Goal: Task Accomplishment & Management: Manage account settings

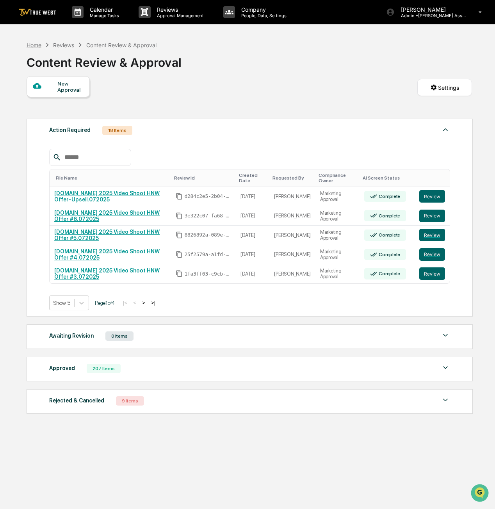
click at [30, 46] on div "Home" at bounding box center [34, 45] width 15 height 7
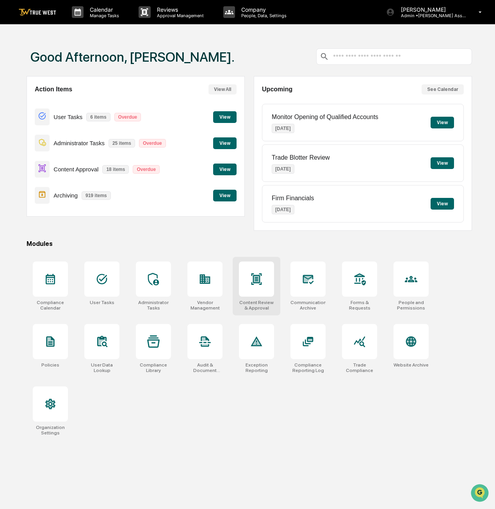
click at [244, 279] on div at bounding box center [256, 279] width 35 height 35
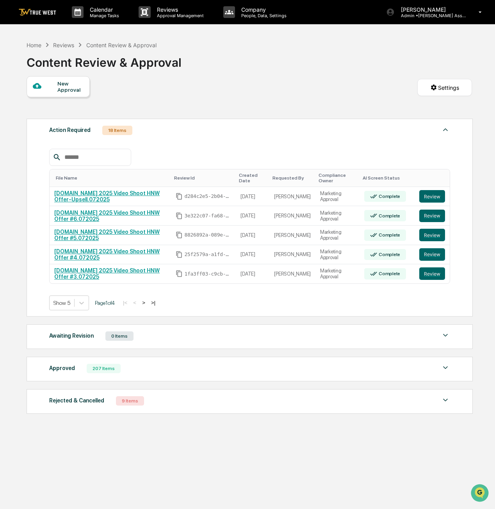
click at [104, 365] on div "207 Items" at bounding box center [104, 368] width 34 height 9
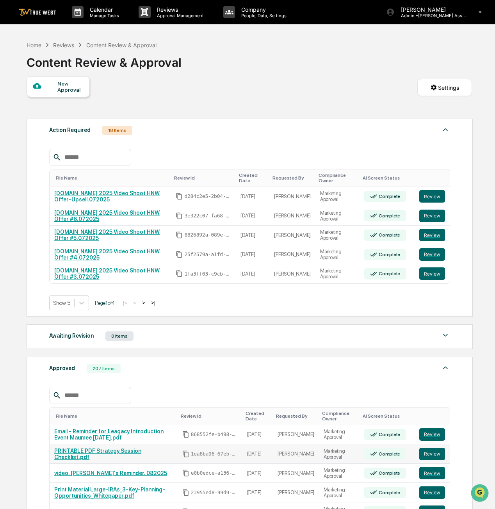
click at [127, 452] on link "PRINTABLE PDF Strategy Session Checklist.pdf" at bounding box center [97, 454] width 87 height 12
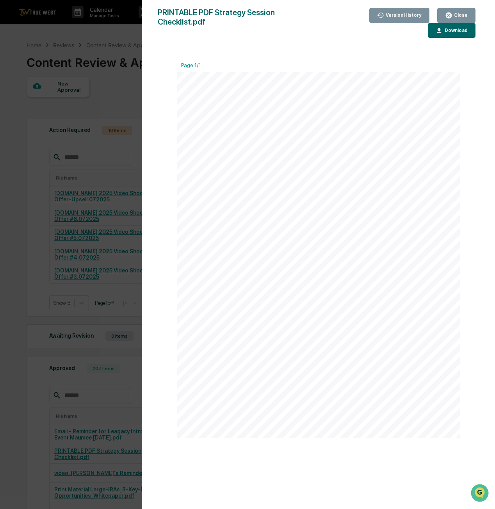
click at [106, 408] on div "Version History 08/08/2025, 04:39 PM Victoria Mikell PRINTABLE PDF Strategy Ses…" at bounding box center [247, 254] width 495 height 509
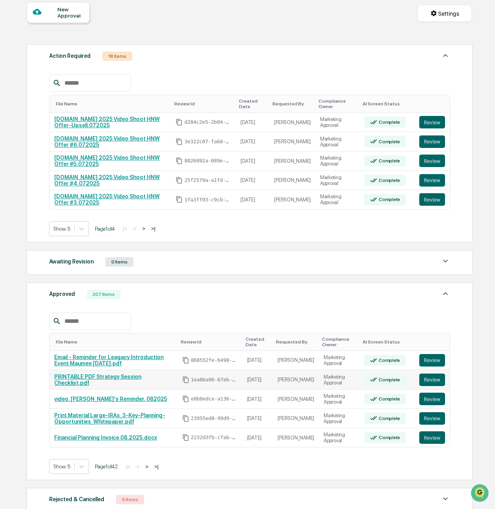
scroll to position [126, 0]
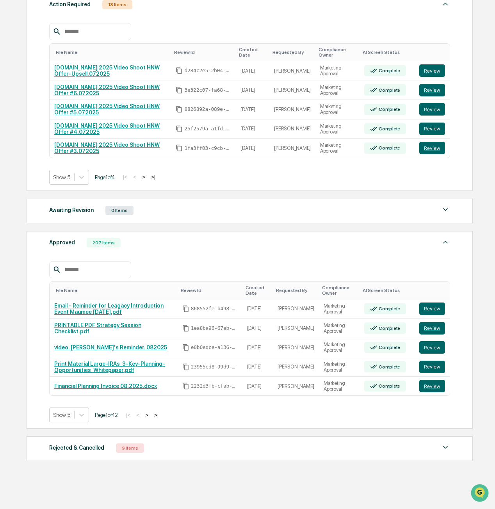
click at [151, 413] on button ">" at bounding box center [147, 415] width 8 height 7
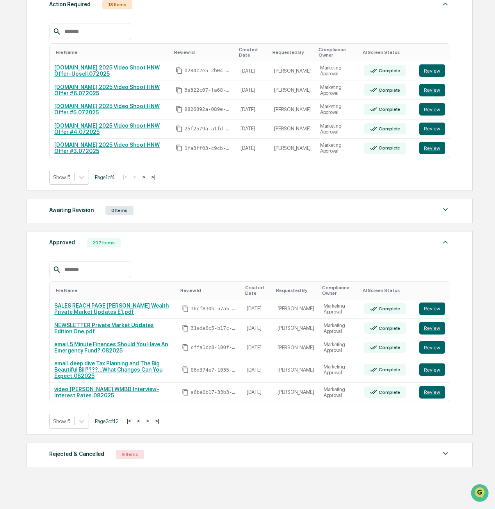
click at [142, 418] on button "<" at bounding box center [139, 421] width 8 height 7
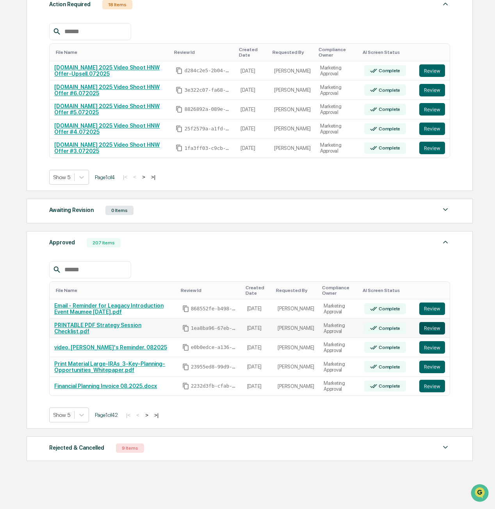
click at [442, 326] on button "Review" at bounding box center [432, 328] width 26 height 12
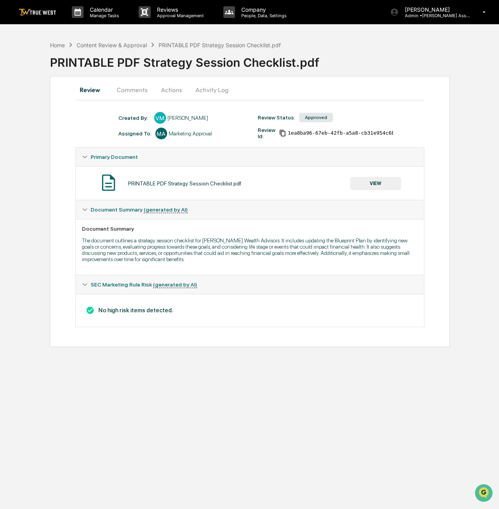
click at [372, 181] on button "VIEW" at bounding box center [375, 183] width 51 height 13
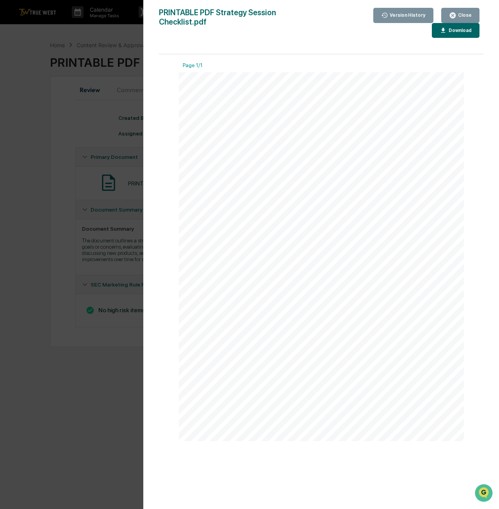
click at [475, 17] on button "Close" at bounding box center [460, 15] width 38 height 15
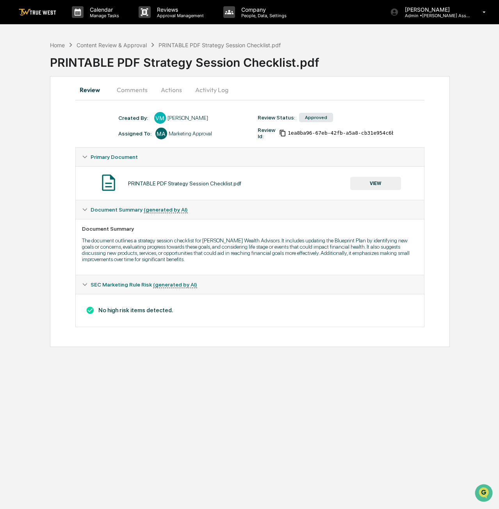
click at [386, 188] on button "VIEW" at bounding box center [375, 183] width 51 height 13
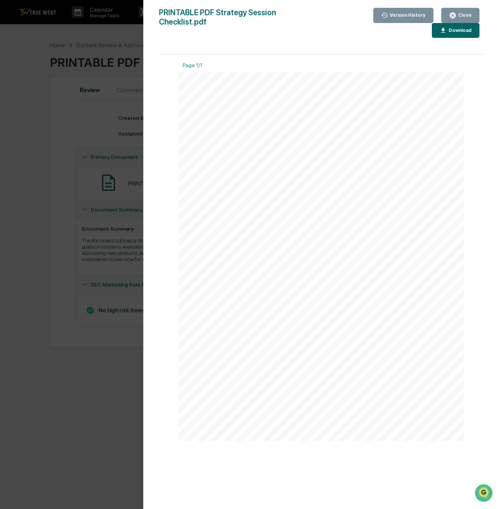
click at [447, 28] on div "Download" at bounding box center [459, 30] width 25 height 5
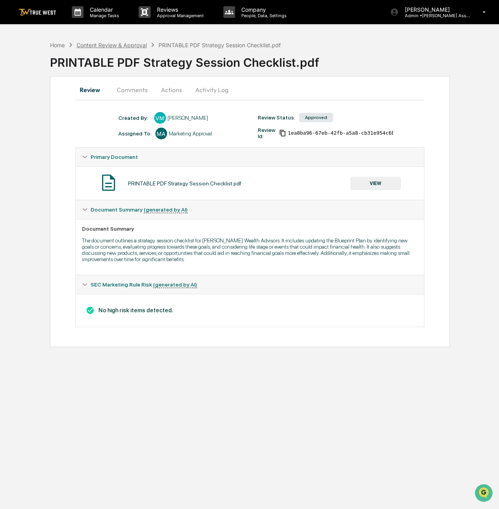
click at [133, 43] on div "Content Review & Approval" at bounding box center [112, 45] width 70 height 7
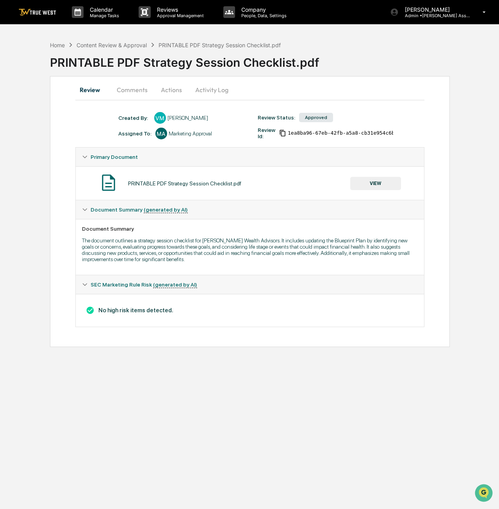
click at [168, 89] on button "Actions" at bounding box center [171, 89] width 35 height 19
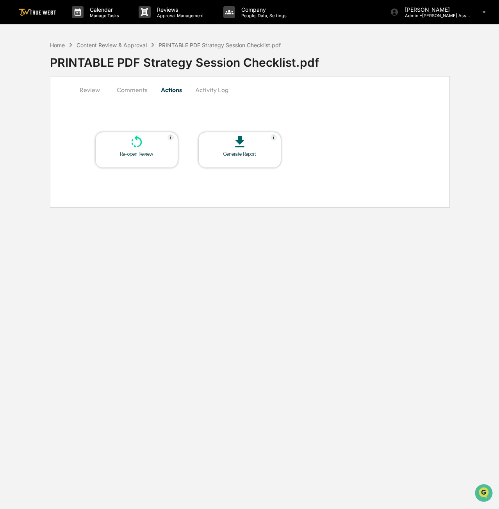
click at [151, 154] on div "Re-open Review" at bounding box center [136, 154] width 70 height 6
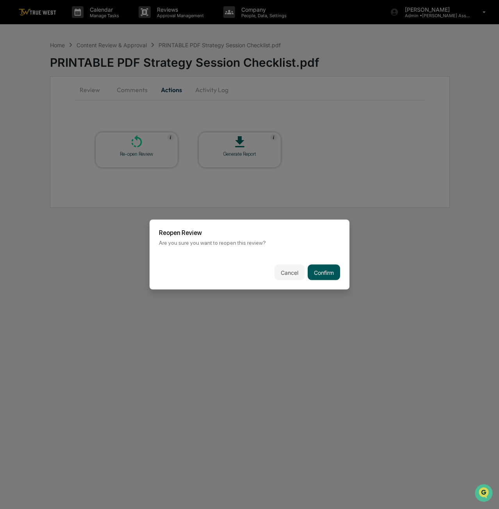
click at [317, 273] on button "Confirm" at bounding box center [324, 273] width 32 height 16
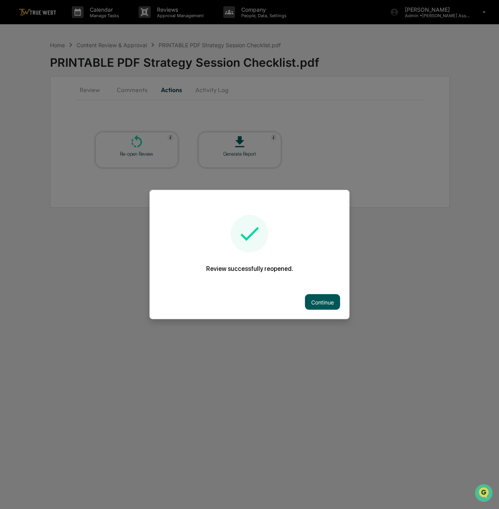
click at [319, 300] on button "Continue" at bounding box center [322, 302] width 35 height 16
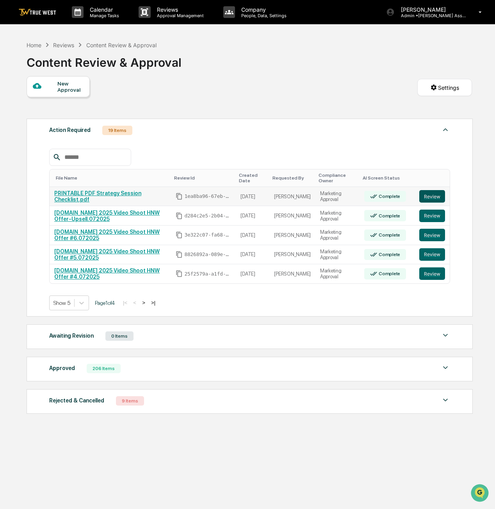
click at [439, 194] on button "Review" at bounding box center [432, 196] width 26 height 12
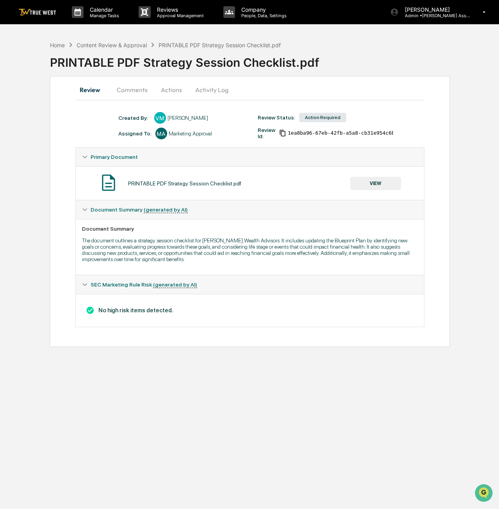
click at [171, 93] on button "Actions" at bounding box center [171, 89] width 35 height 19
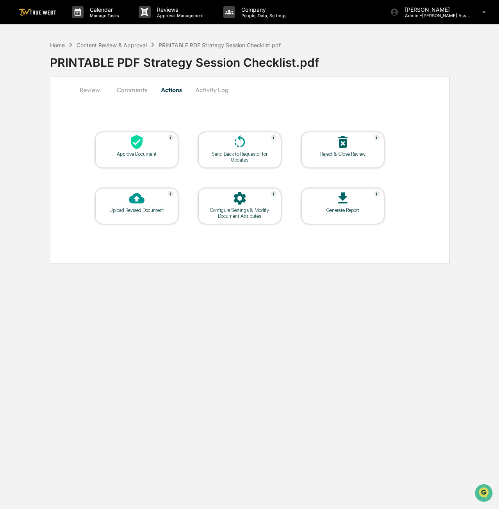
click at [230, 158] on div "Send Back to Requestor for Updates" at bounding box center [240, 157] width 70 height 12
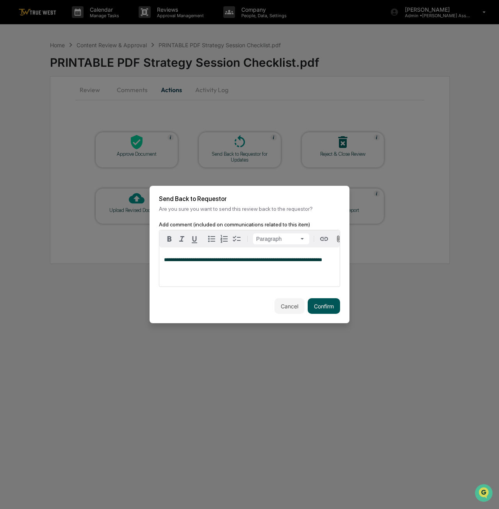
click at [311, 306] on button "Confirm" at bounding box center [324, 306] width 32 height 16
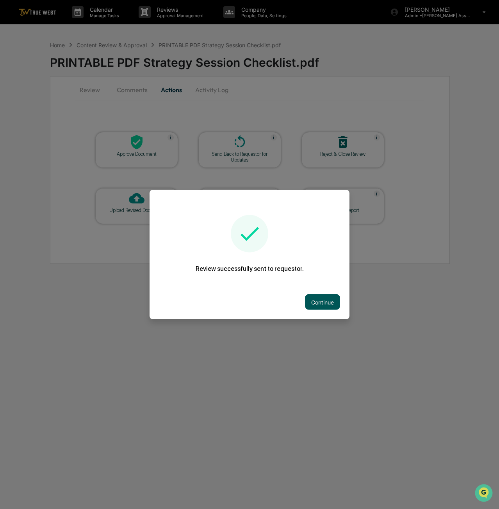
click at [328, 304] on button "Continue" at bounding box center [322, 302] width 35 height 16
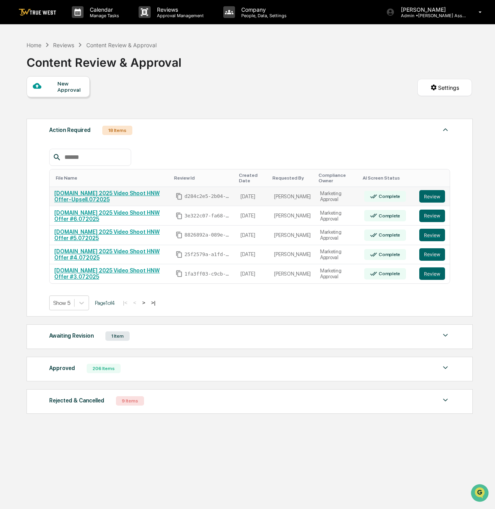
click at [128, 190] on link "[DOMAIN_NAME] 2025 Video Shoot HNW Offer-Upsell.072025" at bounding box center [106, 196] width 105 height 12
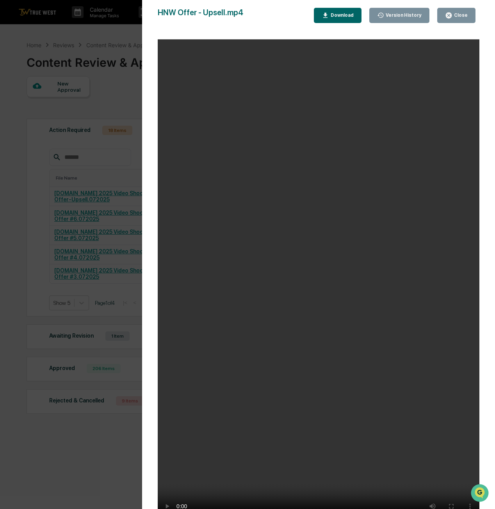
click at [458, 19] on div "Close" at bounding box center [456, 15] width 23 height 7
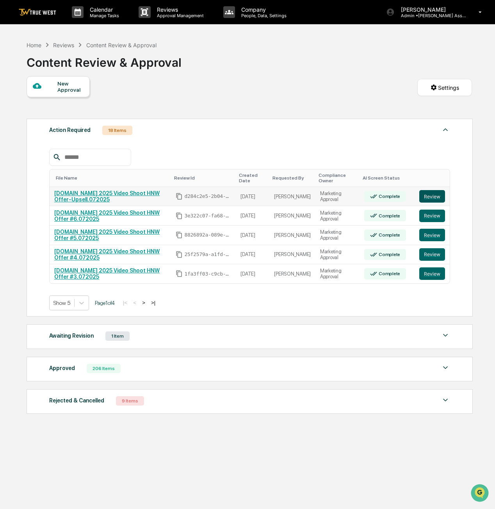
click at [431, 199] on button "Review" at bounding box center [432, 196] width 26 height 12
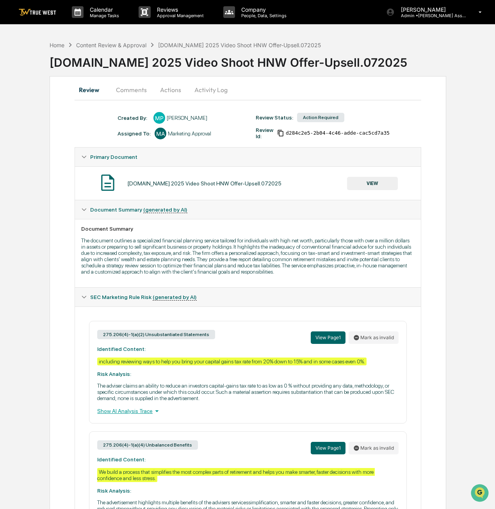
click at [169, 93] on button "Actions" at bounding box center [170, 89] width 35 height 19
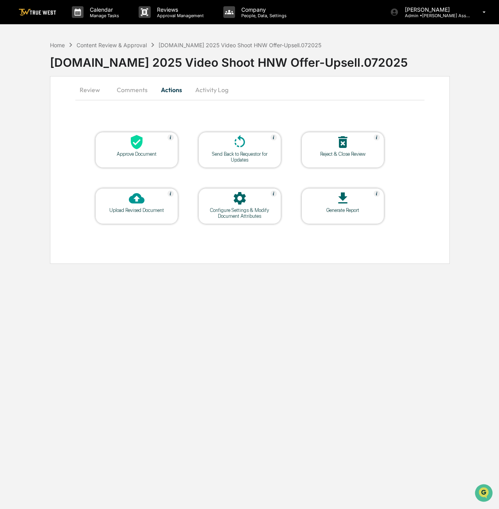
click at [149, 154] on div "Approve Document" at bounding box center [136, 154] width 70 height 6
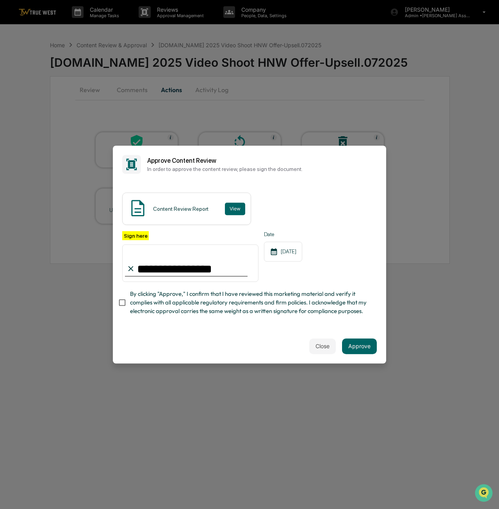
type input "**********"
click at [165, 335] on div "Close Approve" at bounding box center [249, 346] width 273 height 34
click at [368, 351] on button "Approve" at bounding box center [359, 346] width 35 height 16
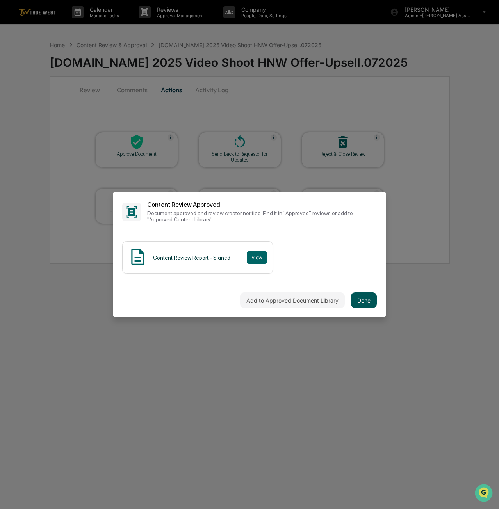
click at [358, 295] on button "Done" at bounding box center [364, 300] width 26 height 16
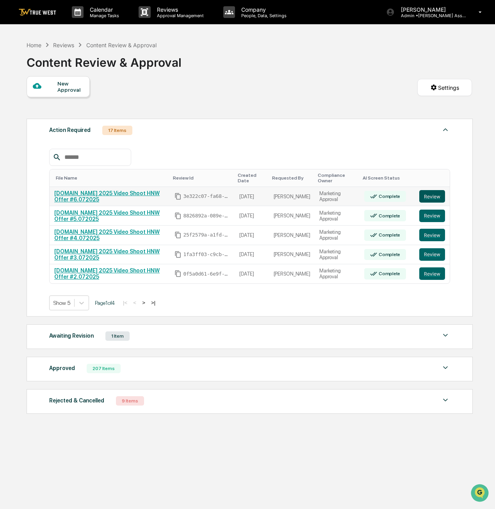
click at [433, 192] on button "Review" at bounding box center [432, 196] width 26 height 12
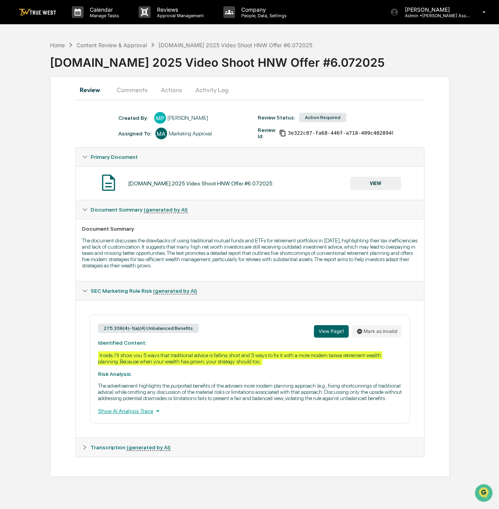
click at [175, 89] on button "Actions" at bounding box center [171, 89] width 35 height 19
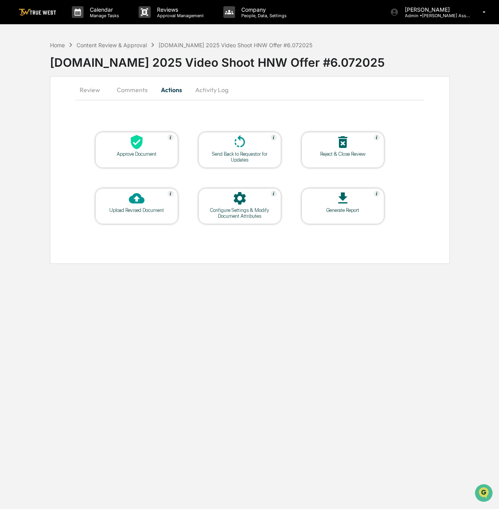
click at [142, 149] on icon at bounding box center [137, 142] width 16 height 16
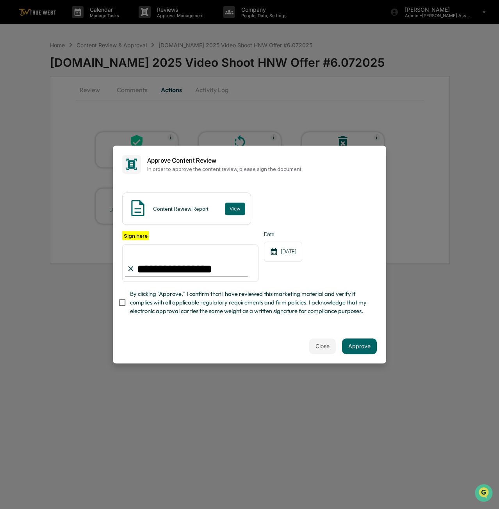
type input "**********"
click at [146, 346] on div "Close Approve" at bounding box center [249, 346] width 273 height 34
click at [361, 351] on button "Approve" at bounding box center [359, 346] width 35 height 16
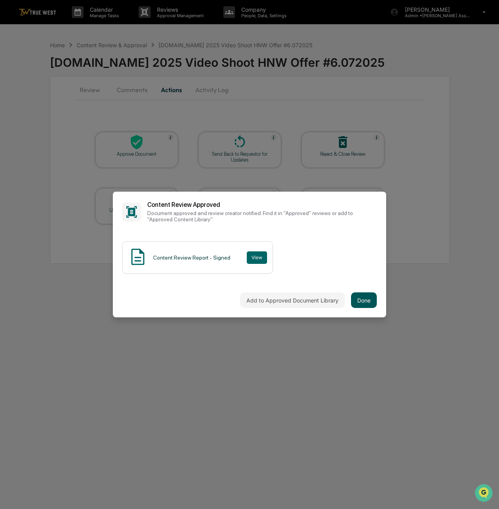
click at [372, 302] on button "Done" at bounding box center [364, 300] width 26 height 16
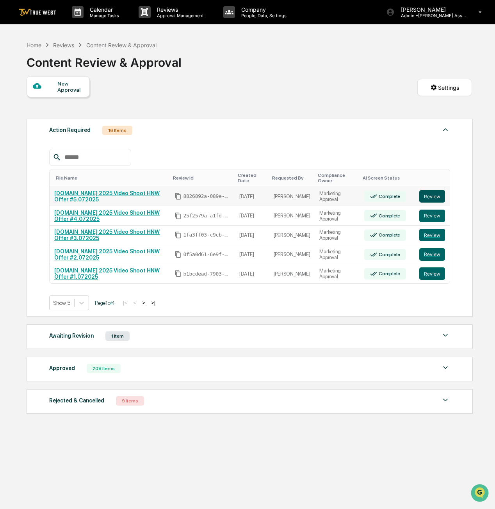
click at [428, 190] on button "Review" at bounding box center [432, 196] width 26 height 12
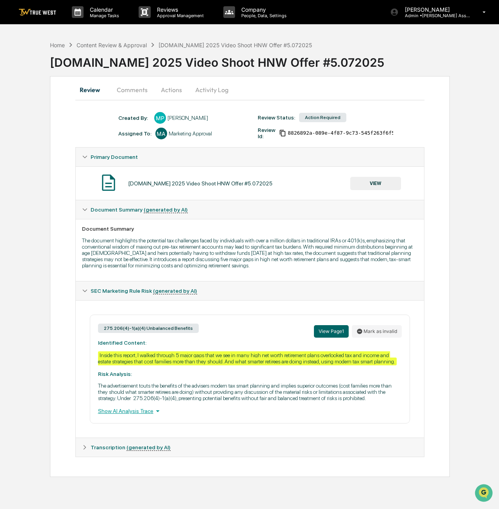
click at [172, 91] on button "Actions" at bounding box center [171, 89] width 35 height 19
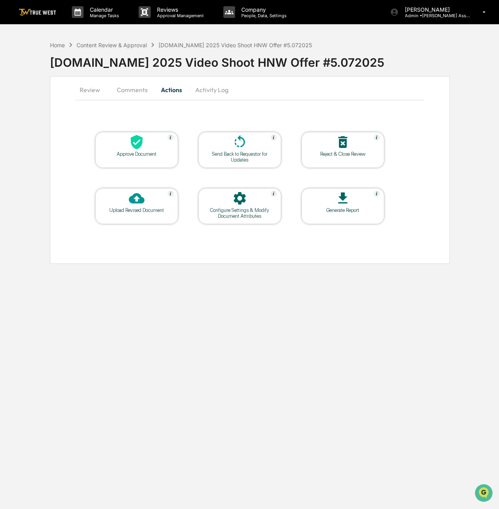
click at [131, 158] on div "Approve Document" at bounding box center [136, 150] width 83 height 36
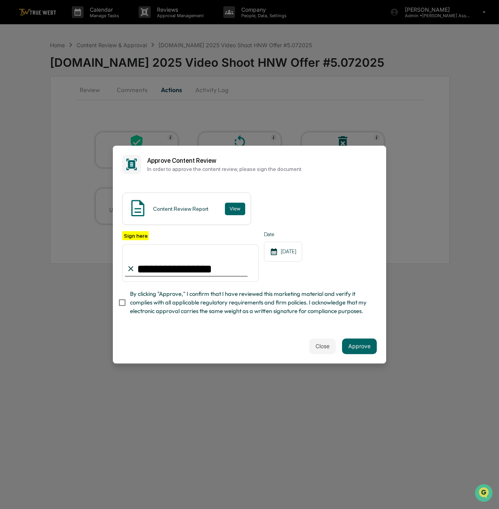
type input "**********"
click at [178, 360] on div "Close Approve" at bounding box center [249, 346] width 273 height 34
click at [363, 351] on button "Approve" at bounding box center [359, 346] width 35 height 16
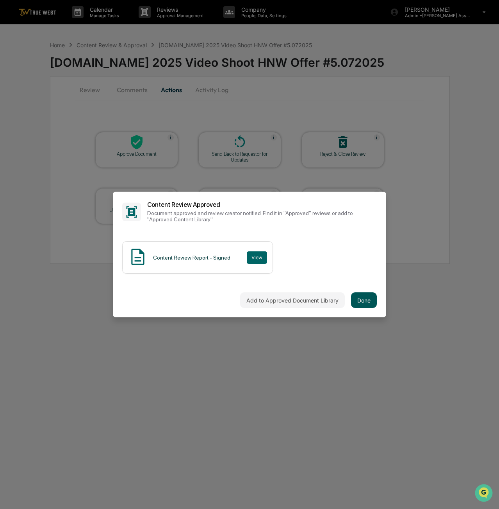
click at [356, 301] on button "Done" at bounding box center [364, 300] width 26 height 16
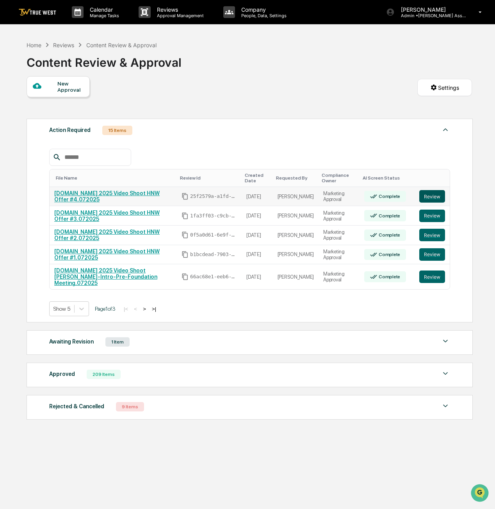
click at [432, 198] on button "Review" at bounding box center [432, 196] width 26 height 12
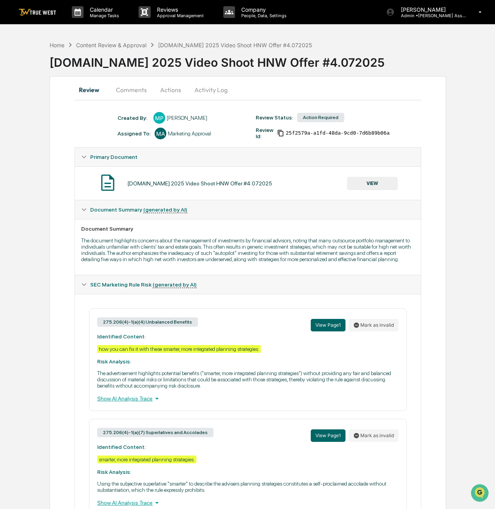
click at [180, 93] on button "Actions" at bounding box center [170, 89] width 35 height 19
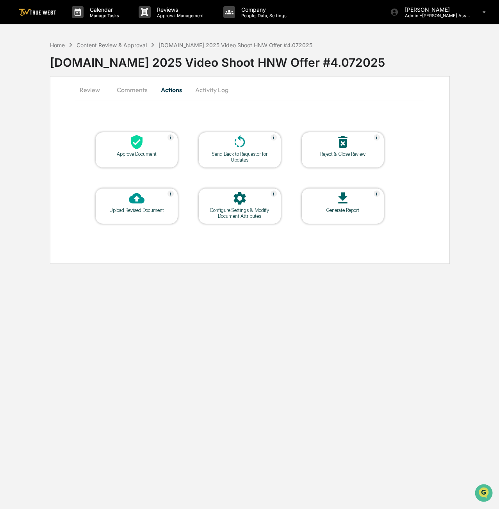
click at [149, 153] on div "Approve Document" at bounding box center [136, 154] width 70 height 6
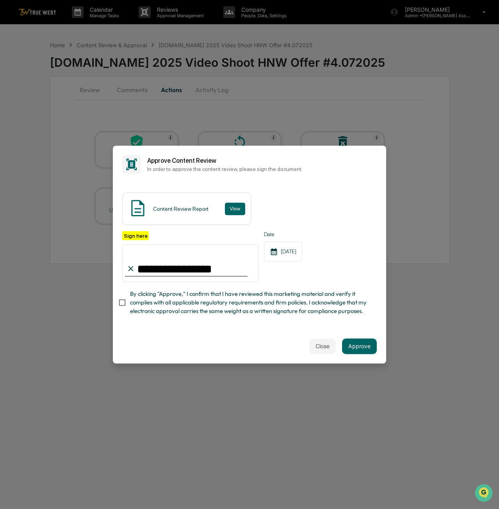
type input "**********"
click at [134, 331] on div "Close Approve" at bounding box center [249, 346] width 273 height 34
click at [366, 346] on button "Approve" at bounding box center [359, 346] width 35 height 16
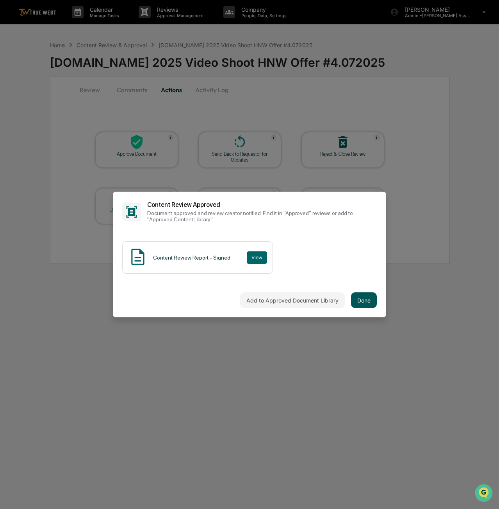
click at [366, 301] on button "Done" at bounding box center [364, 300] width 26 height 16
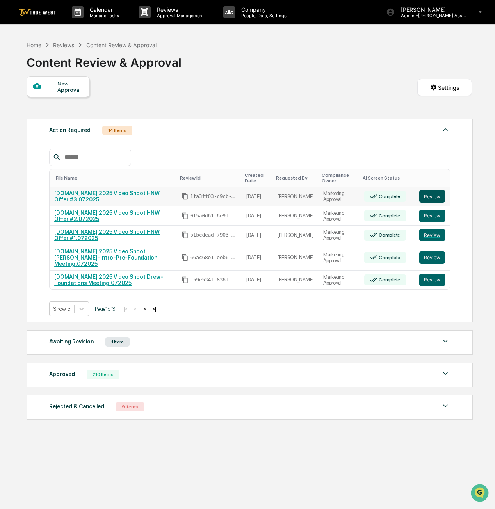
click at [434, 196] on button "Review" at bounding box center [432, 196] width 26 height 12
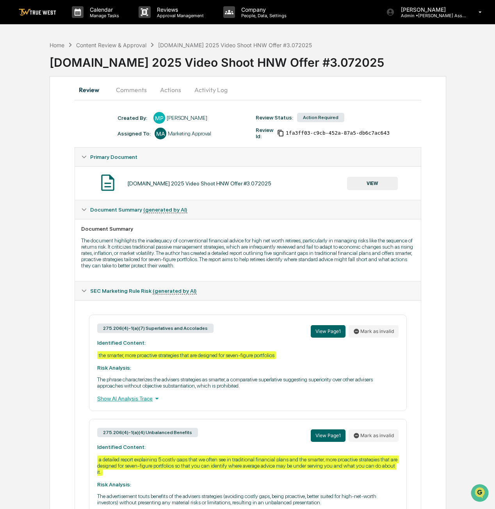
click at [173, 92] on button "Actions" at bounding box center [170, 89] width 35 height 19
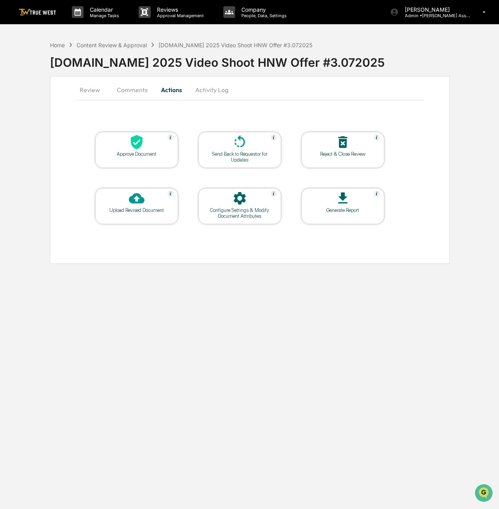
click at [158, 155] on div "Approve Document" at bounding box center [136, 154] width 70 height 6
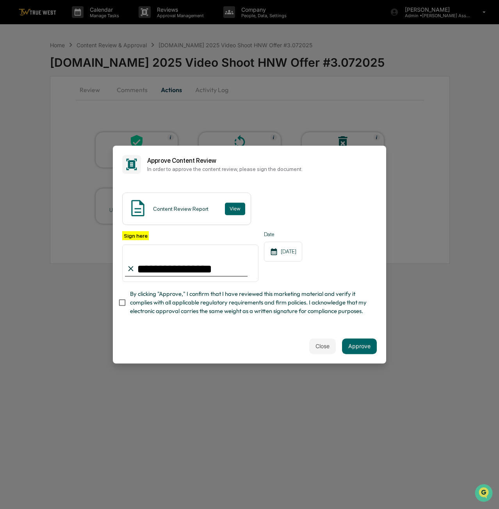
type input "**********"
click at [188, 351] on div "Close Approve" at bounding box center [249, 346] width 273 height 34
click at [370, 347] on button "Approve" at bounding box center [359, 346] width 35 height 16
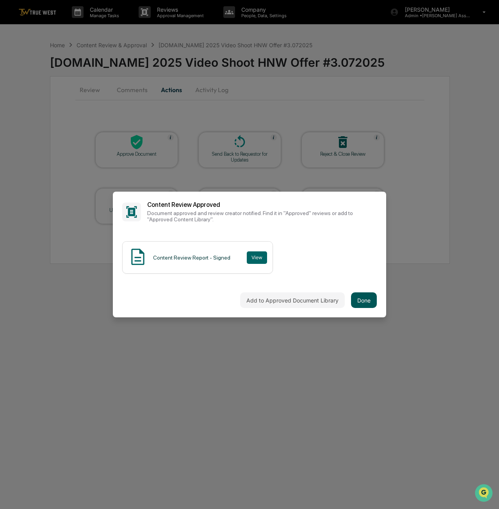
click at [358, 300] on button "Done" at bounding box center [364, 300] width 26 height 16
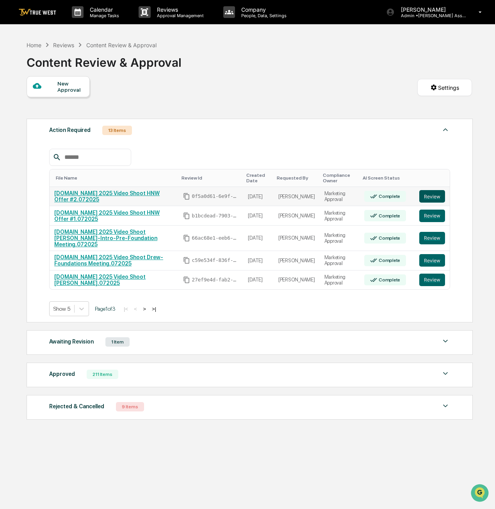
click at [436, 201] on button "Review" at bounding box center [432, 196] width 26 height 12
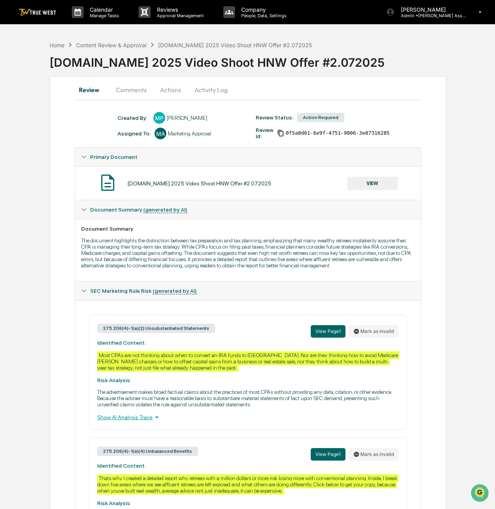
click at [173, 91] on button "Actions" at bounding box center [170, 89] width 35 height 19
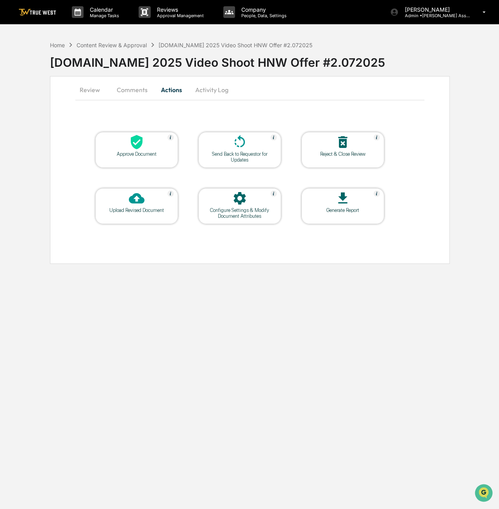
click at [151, 146] on div at bounding box center [137, 142] width 78 height 17
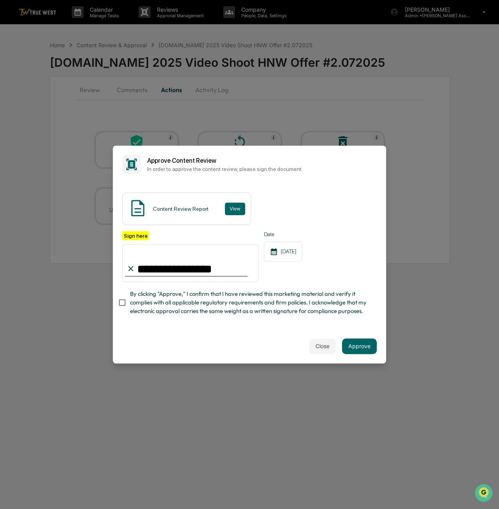
type input "**********"
click at [164, 347] on div "Close Approve" at bounding box center [249, 346] width 273 height 34
click at [370, 352] on button "Approve" at bounding box center [359, 346] width 35 height 16
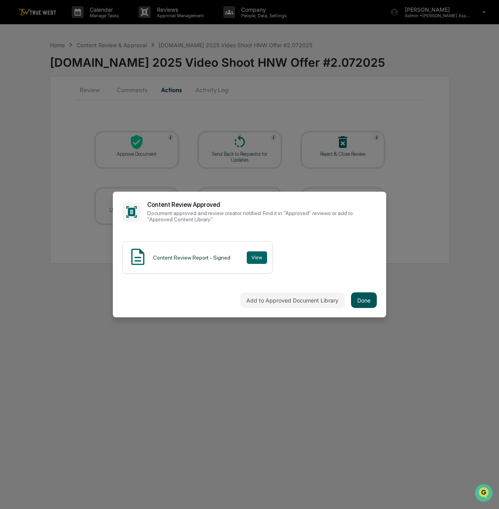
click at [365, 303] on button "Done" at bounding box center [364, 300] width 26 height 16
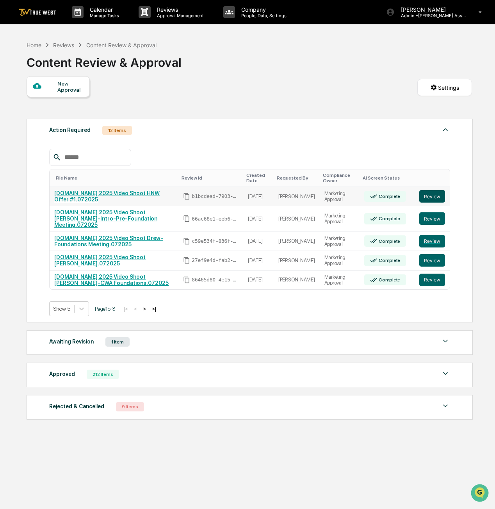
click at [433, 193] on button "Review" at bounding box center [432, 196] width 26 height 12
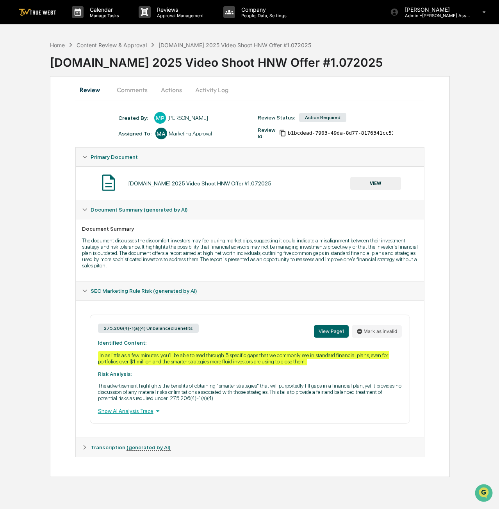
click at [174, 88] on button "Actions" at bounding box center [171, 89] width 35 height 19
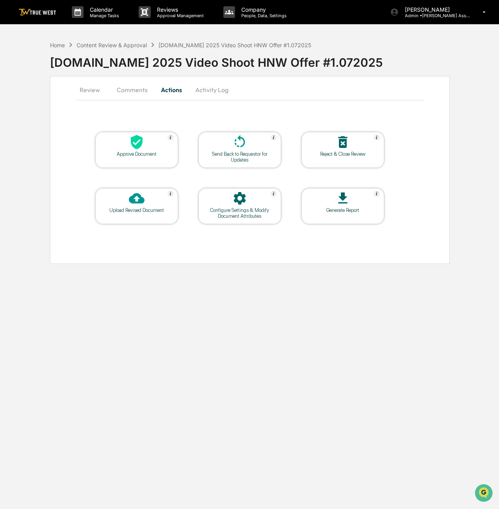
click at [145, 151] on div "Approve Document" at bounding box center [136, 154] width 70 height 6
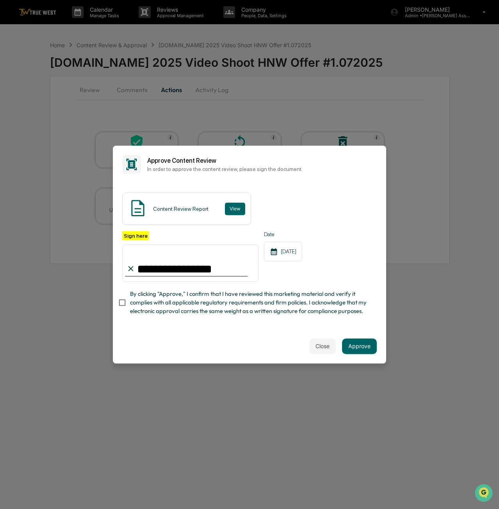
type input "**********"
click at [146, 337] on div "Close Approve" at bounding box center [249, 346] width 273 height 34
click at [359, 346] on button "Approve" at bounding box center [359, 346] width 35 height 16
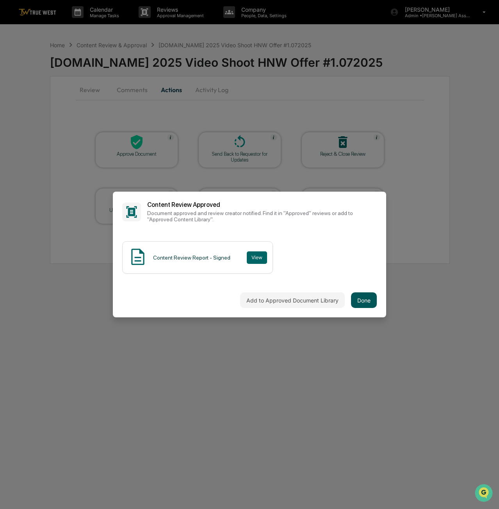
click at [360, 306] on button "Done" at bounding box center [364, 300] width 26 height 16
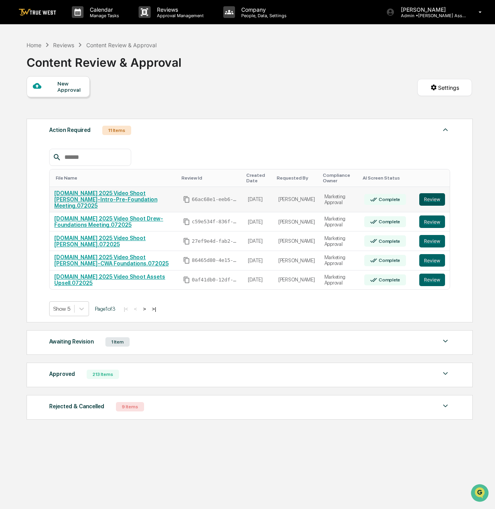
click at [427, 197] on button "Review" at bounding box center [432, 199] width 26 height 12
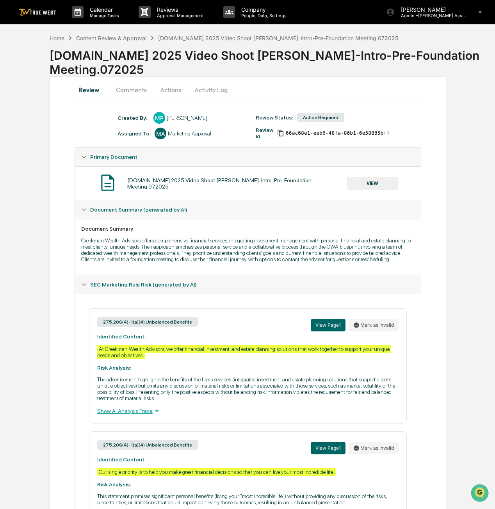
click at [167, 86] on button "Actions" at bounding box center [170, 89] width 35 height 19
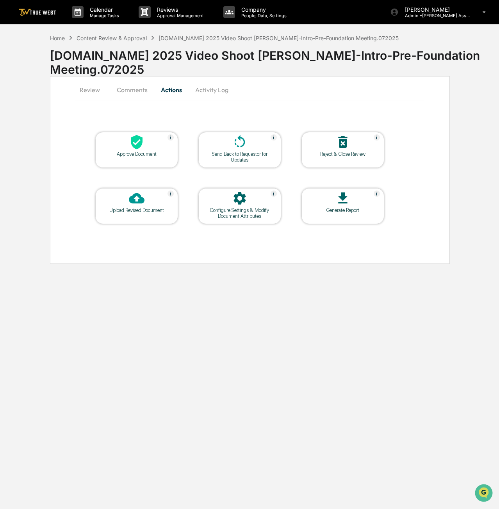
click at [143, 160] on div "Approve Document" at bounding box center [136, 150] width 83 height 36
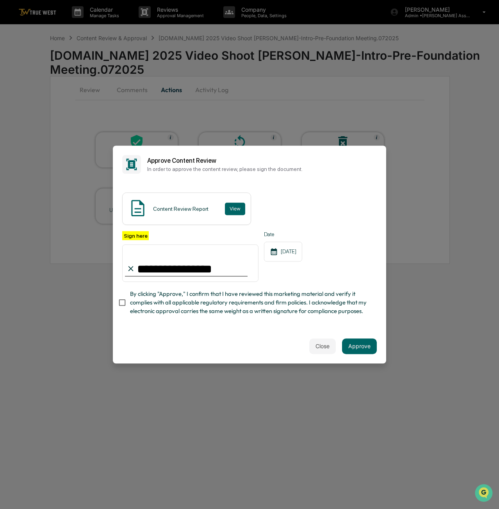
type input "**********"
click at [137, 316] on span "By clicking "Approve," I confirm that I have reviewed this marketing material a…" at bounding box center [250, 303] width 240 height 26
click at [362, 346] on button "Approve" at bounding box center [359, 346] width 35 height 16
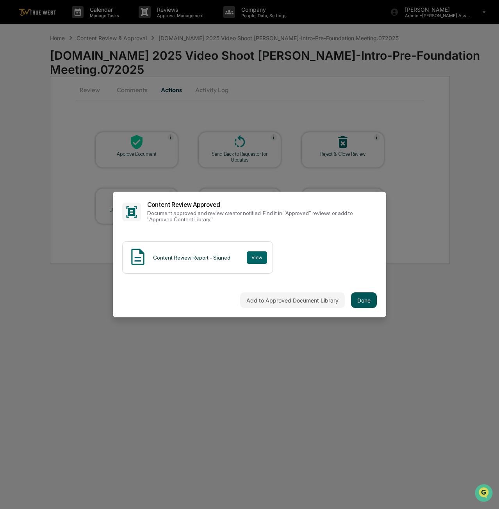
click at [365, 305] on button "Done" at bounding box center [364, 300] width 26 height 16
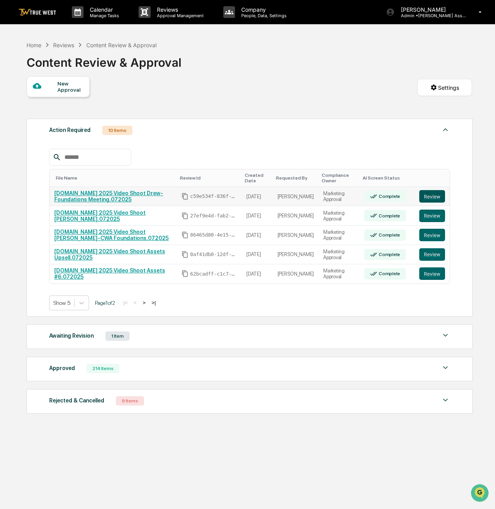
click at [437, 198] on button "Review" at bounding box center [432, 196] width 26 height 12
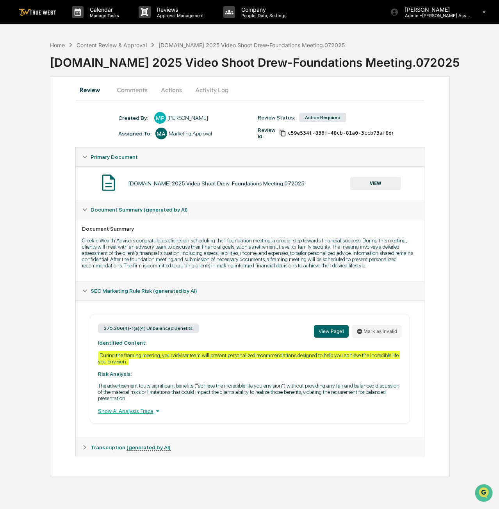
click at [163, 88] on button "Actions" at bounding box center [171, 89] width 35 height 19
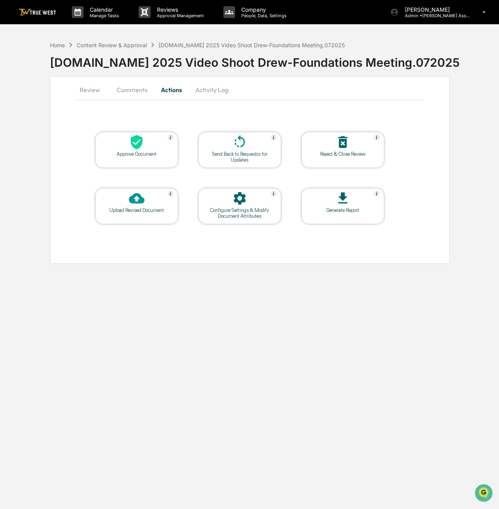
click at [137, 151] on div "Approve Document" at bounding box center [136, 154] width 70 height 6
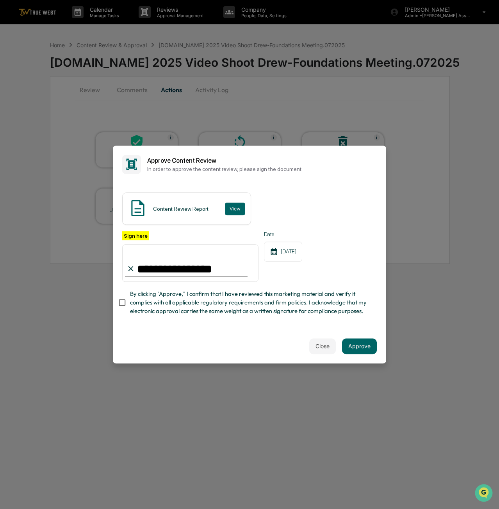
type input "**********"
click at [369, 344] on button "Approve" at bounding box center [359, 346] width 35 height 16
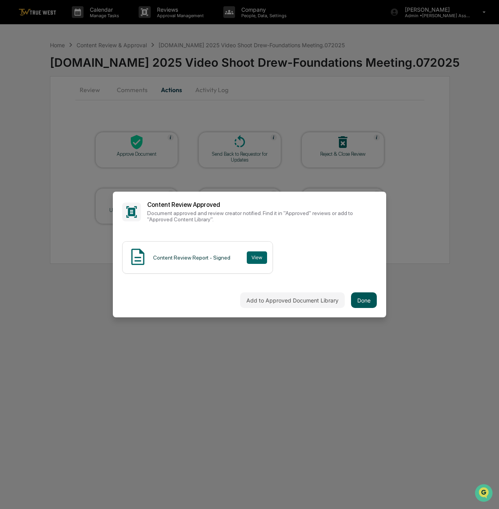
click at [374, 299] on button "Done" at bounding box center [364, 300] width 26 height 16
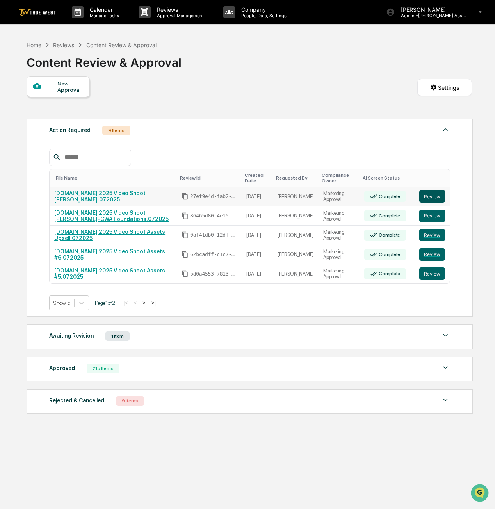
click at [431, 192] on button "Review" at bounding box center [432, 196] width 26 height 12
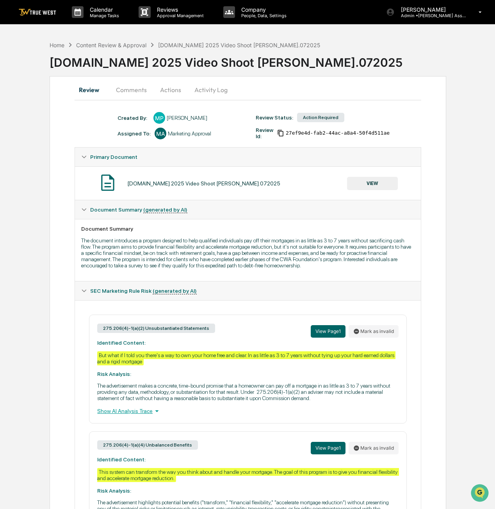
click at [176, 93] on button "Actions" at bounding box center [170, 89] width 35 height 19
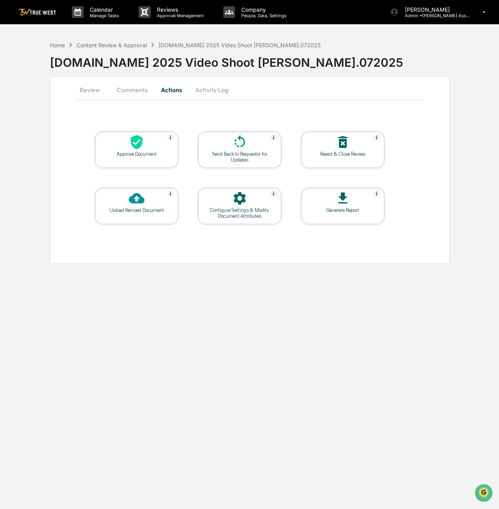
click at [152, 157] on div "Approve Document" at bounding box center [136, 150] width 83 height 36
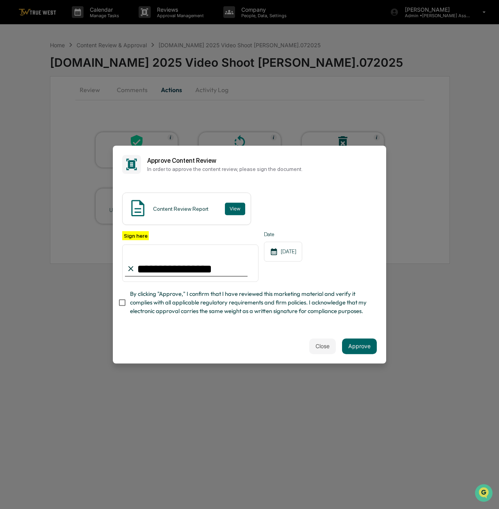
type input "**********"
drag, startPoint x: 165, startPoint y: 350, endPoint x: 153, endPoint y: 306, distance: 45.4
click at [165, 343] on div "Close Approve" at bounding box center [249, 346] width 273 height 34
click at [116, 304] on div "**********" at bounding box center [249, 256] width 273 height 146
click at [357, 349] on button "Approve" at bounding box center [359, 346] width 35 height 16
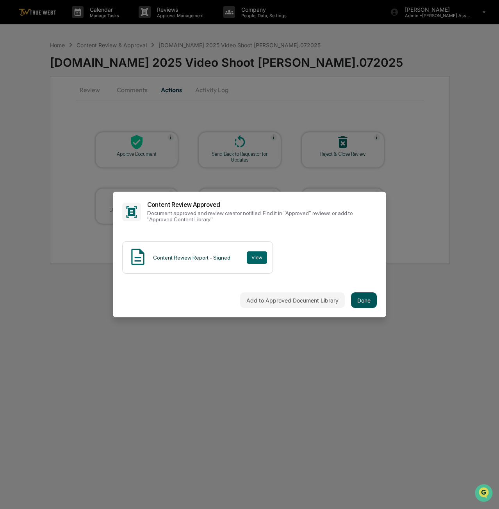
click at [358, 304] on button "Done" at bounding box center [364, 300] width 26 height 16
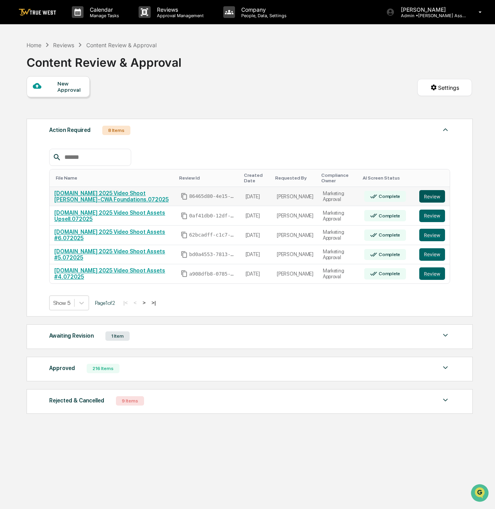
click at [441, 197] on button "Review" at bounding box center [432, 196] width 26 height 12
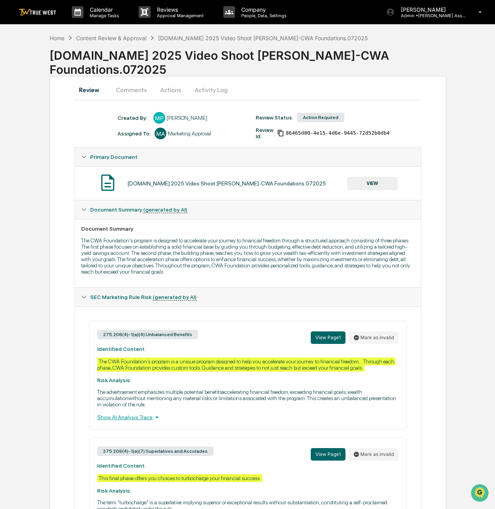
click at [173, 91] on button "Actions" at bounding box center [170, 89] width 35 height 19
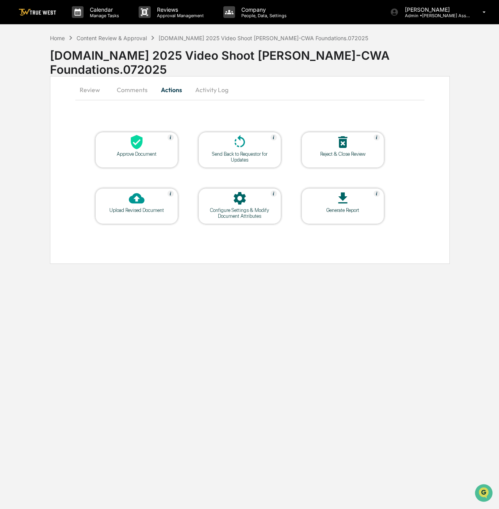
click at [130, 157] on div "Approve Document" at bounding box center [136, 154] width 70 height 6
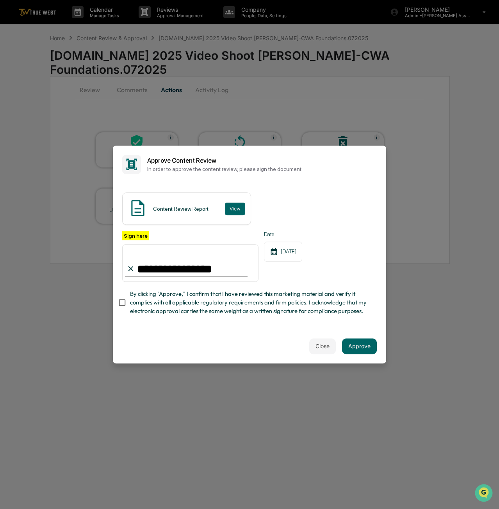
type input "**********"
click at [197, 320] on div "**********" at bounding box center [249, 275] width 254 height 89
click at [353, 347] on button "Approve" at bounding box center [359, 346] width 35 height 16
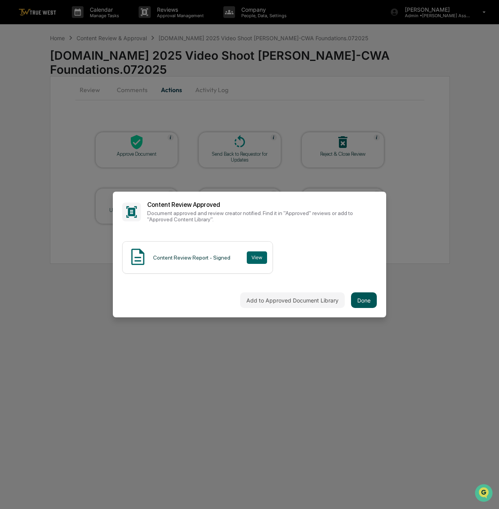
click at [373, 302] on button "Done" at bounding box center [364, 300] width 26 height 16
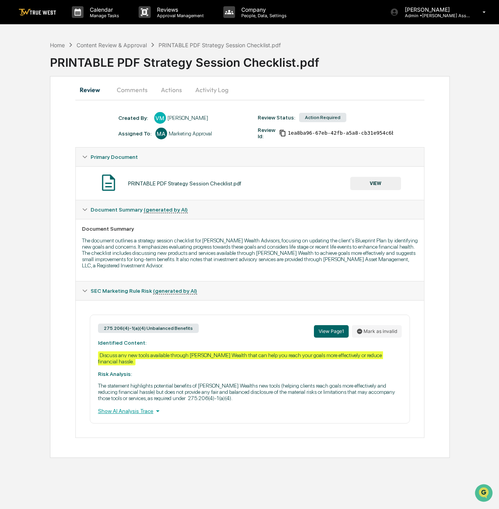
click at [382, 183] on button "VIEW" at bounding box center [375, 183] width 51 height 13
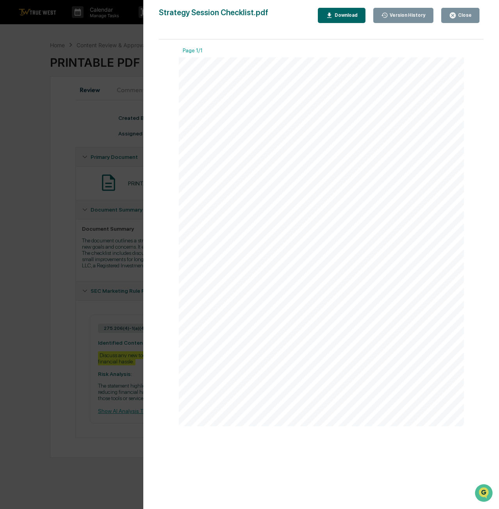
click at [464, 14] on div "Close" at bounding box center [463, 14] width 15 height 5
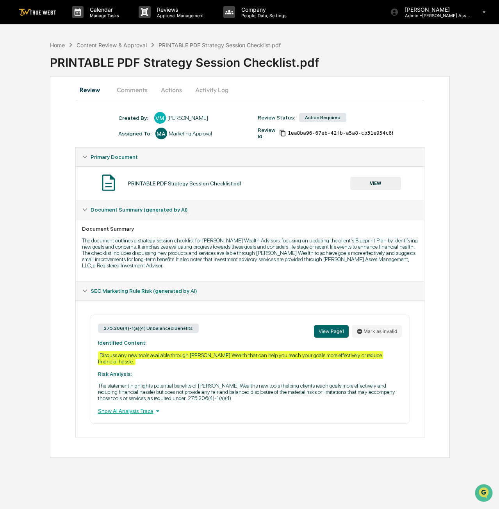
click at [174, 92] on button "Actions" at bounding box center [171, 89] width 35 height 19
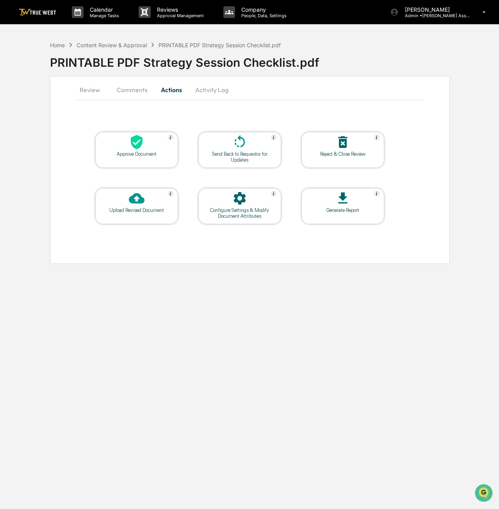
click at [143, 148] on icon at bounding box center [137, 142] width 16 height 16
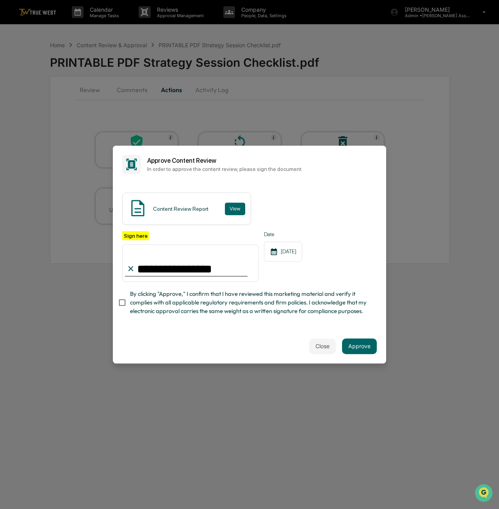
type input "**********"
click at [129, 347] on div "Close Approve" at bounding box center [249, 346] width 273 height 34
click at [362, 353] on button "Approve" at bounding box center [359, 346] width 35 height 16
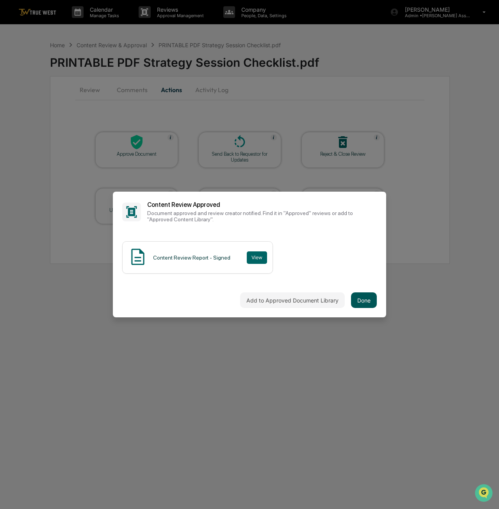
click at [370, 295] on button "Done" at bounding box center [364, 300] width 26 height 16
